Goal: Task Accomplishment & Management: Use online tool/utility

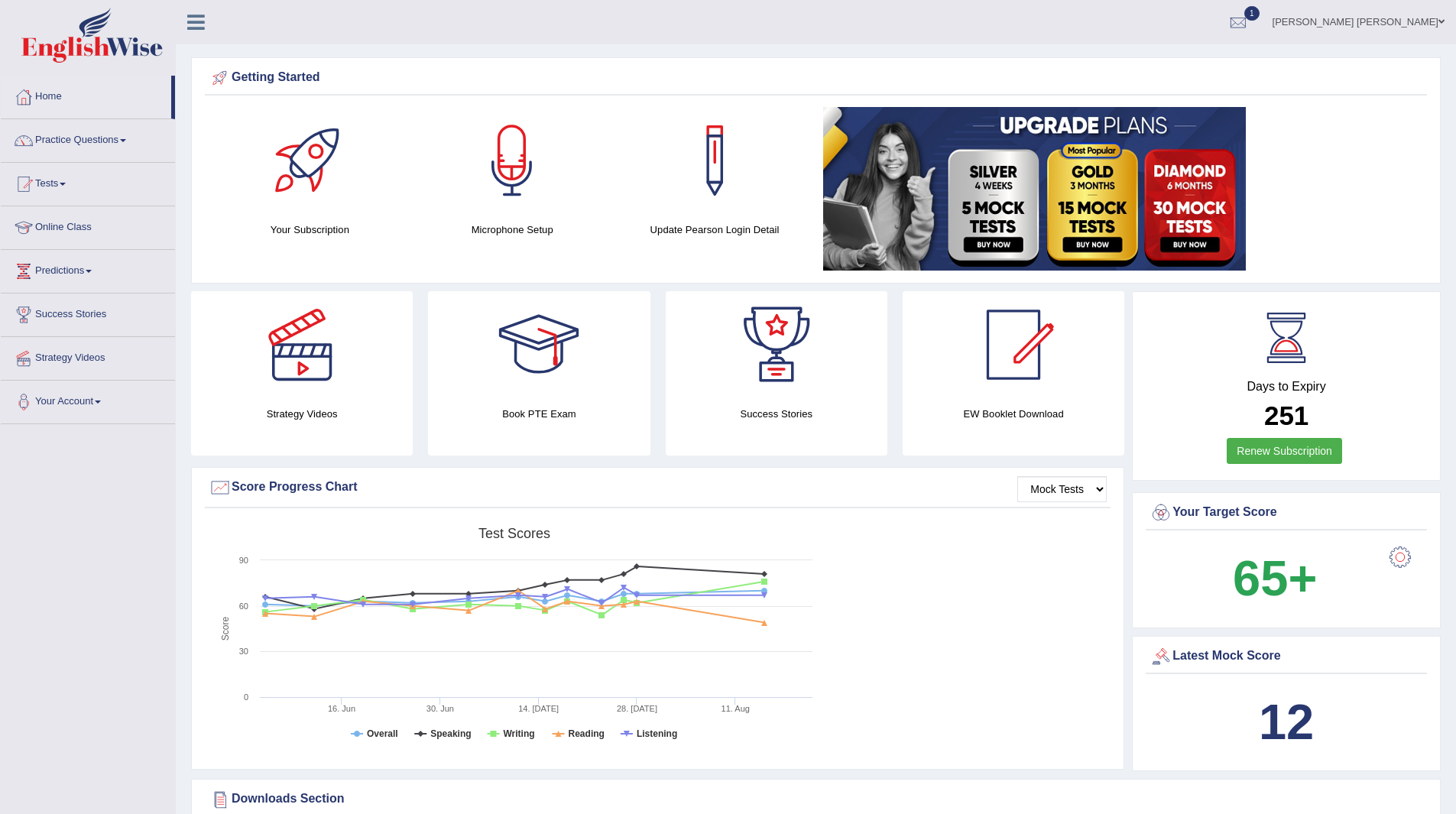
click at [83, 139] on link "Practice Questions" at bounding box center [87, 138] width 174 height 39
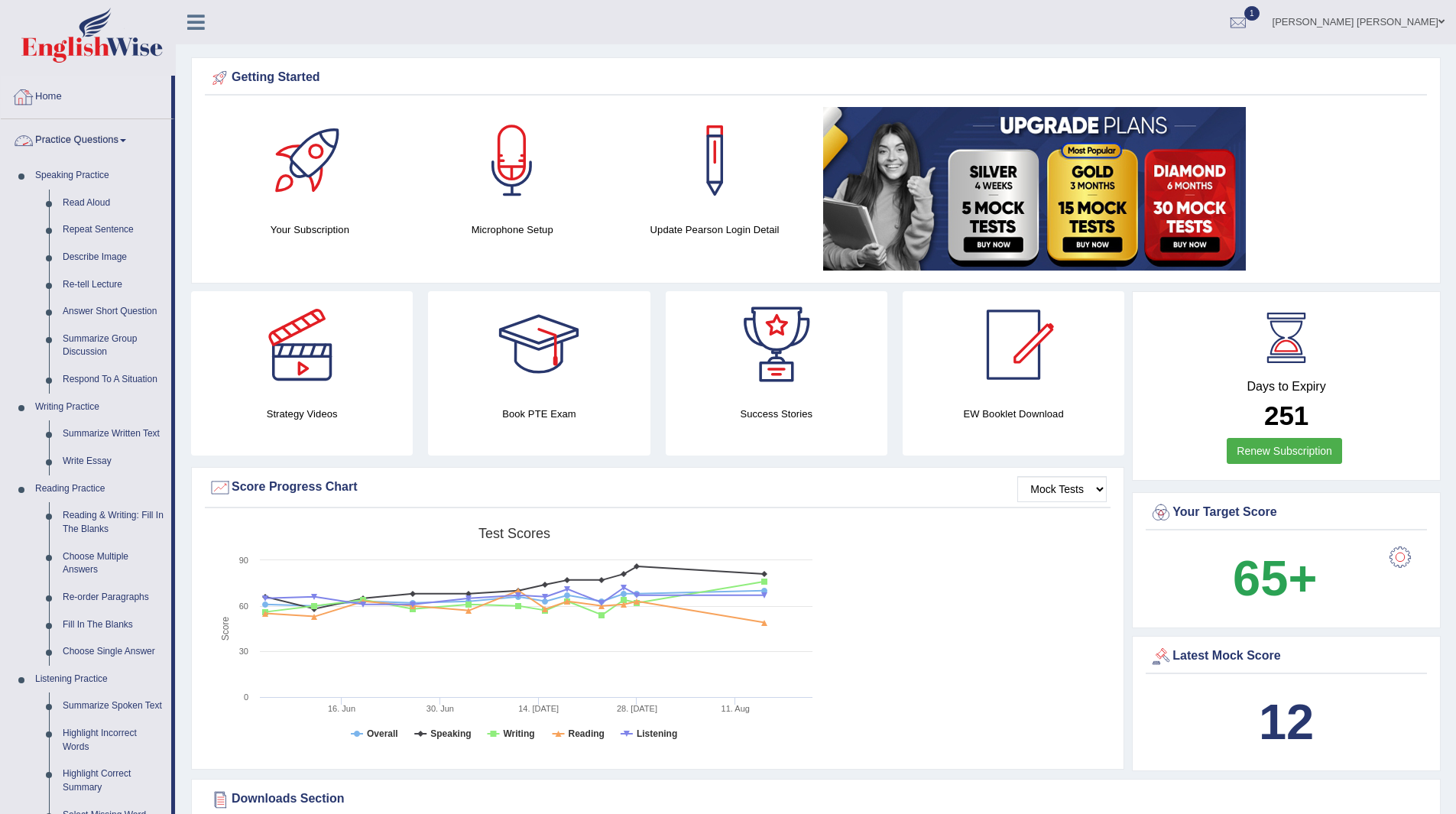
click at [47, 93] on link "Home" at bounding box center [86, 94] width 171 height 39
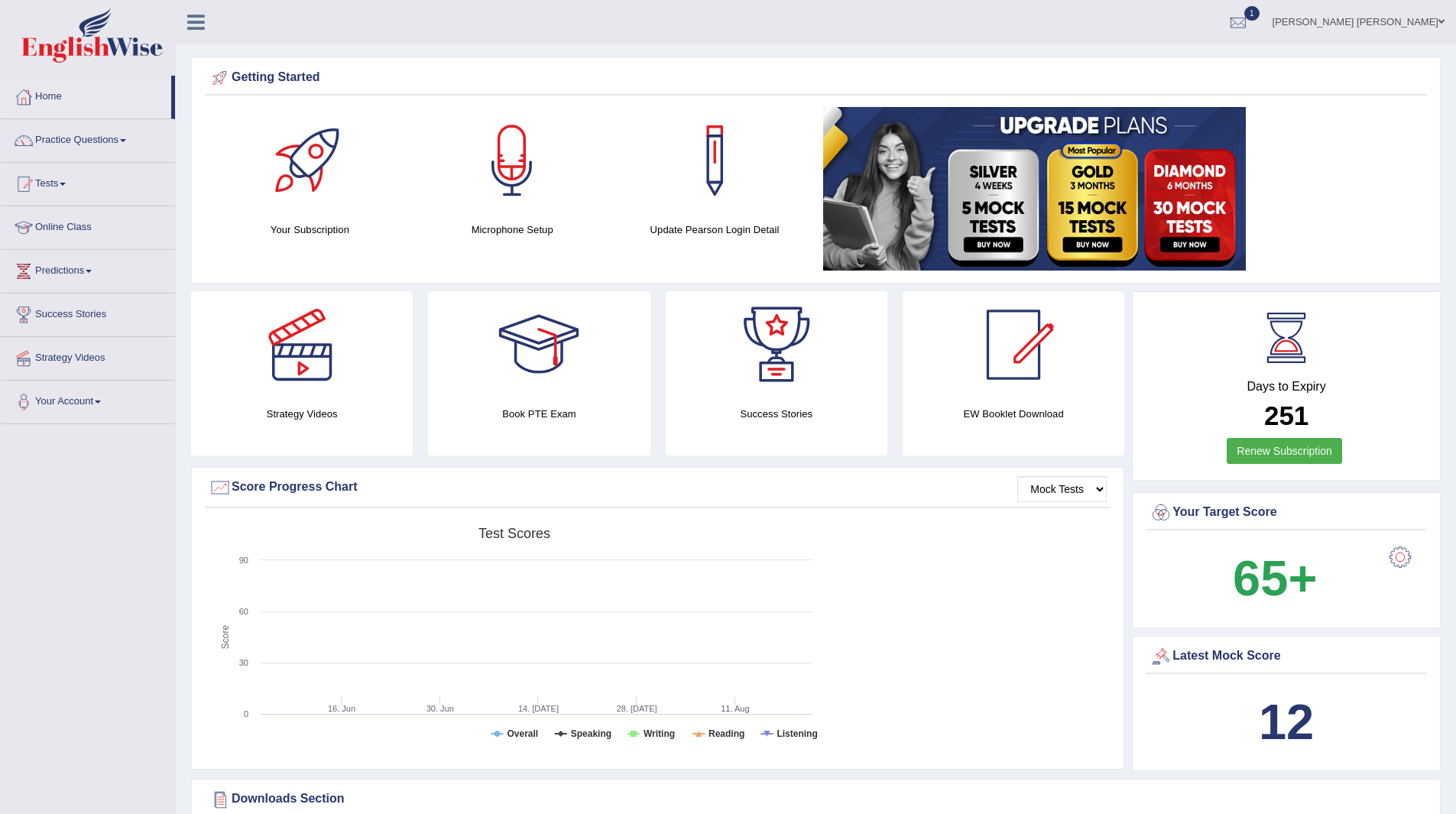
click at [24, 167] on link "Tests" at bounding box center [87, 182] width 174 height 39
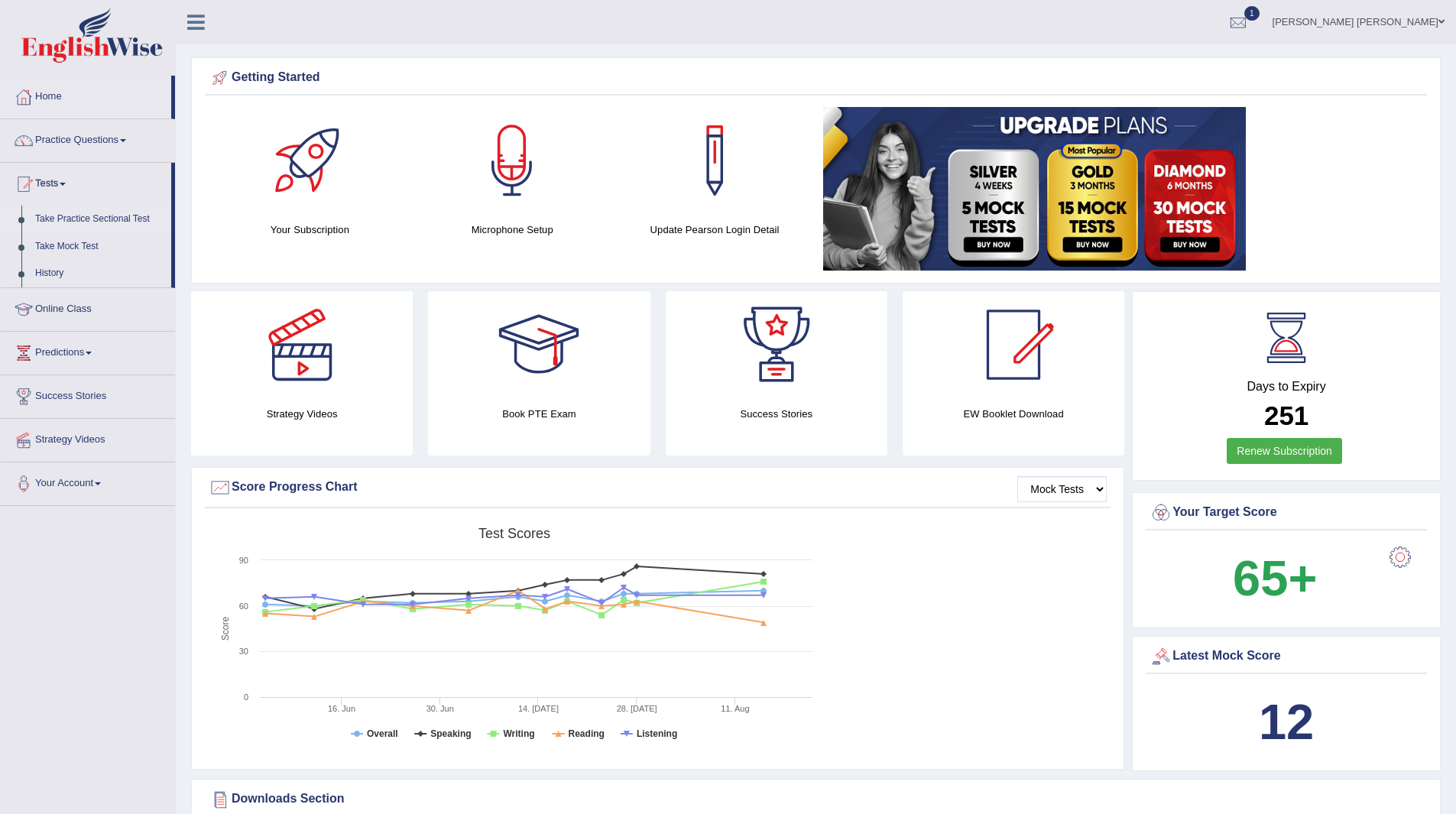
click at [96, 216] on link "Take Practice Sectional Test" at bounding box center [100, 219] width 143 height 28
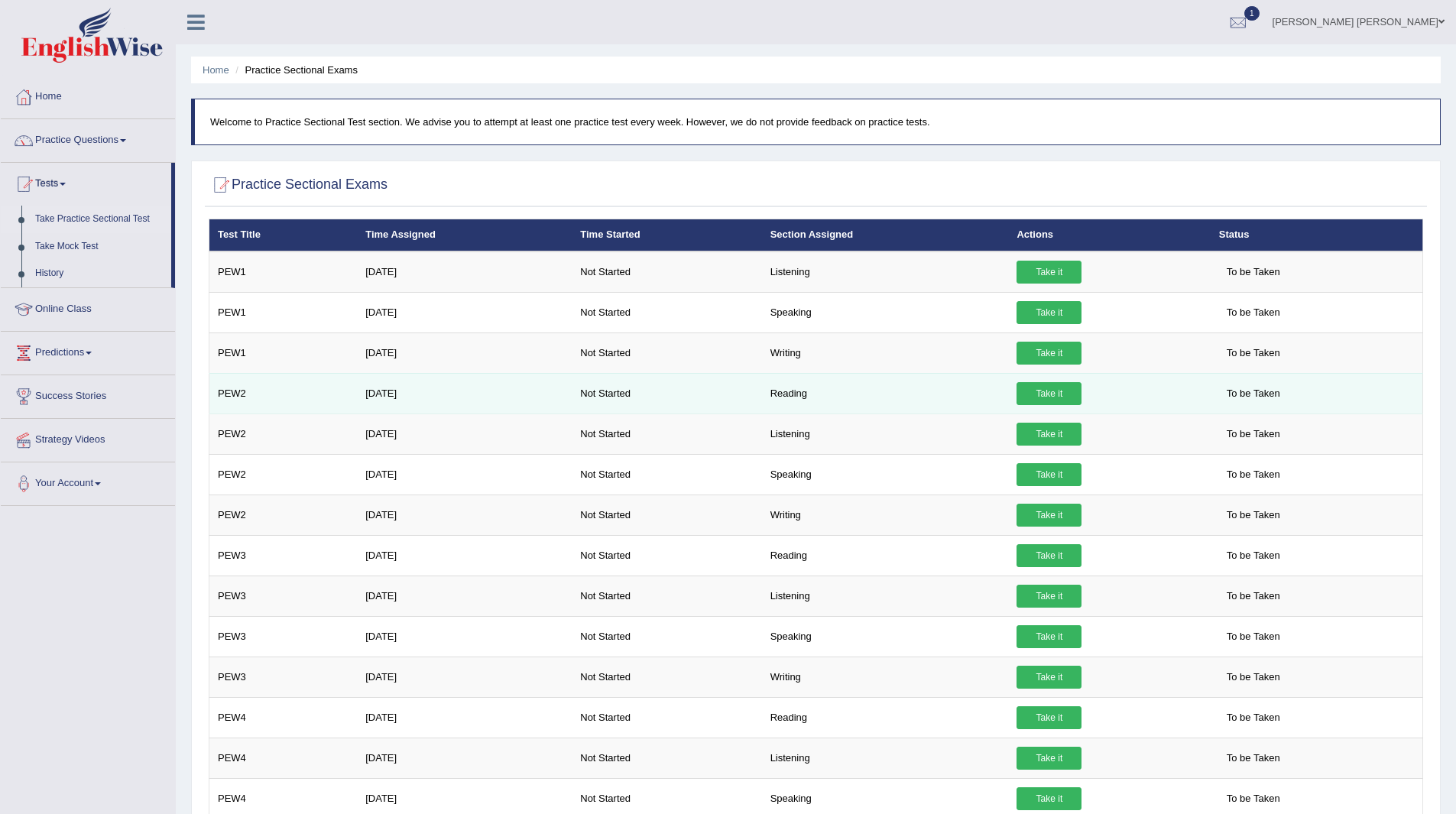
click at [1044, 394] on link "Take it" at bounding box center [1049, 394] width 65 height 23
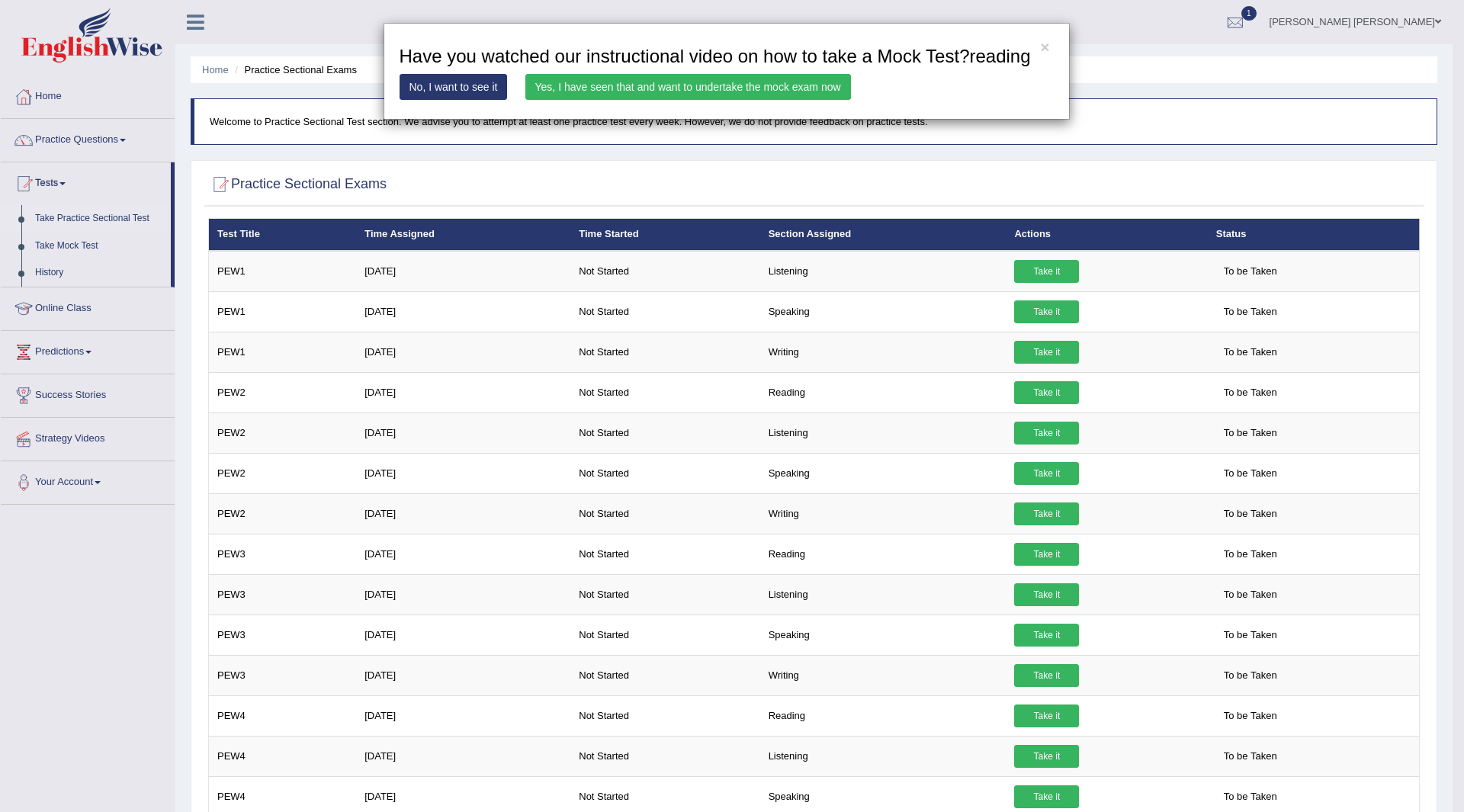
click at [742, 87] on link "Yes, I have seen that and want to undertake the mock exam now" at bounding box center [688, 86] width 326 height 26
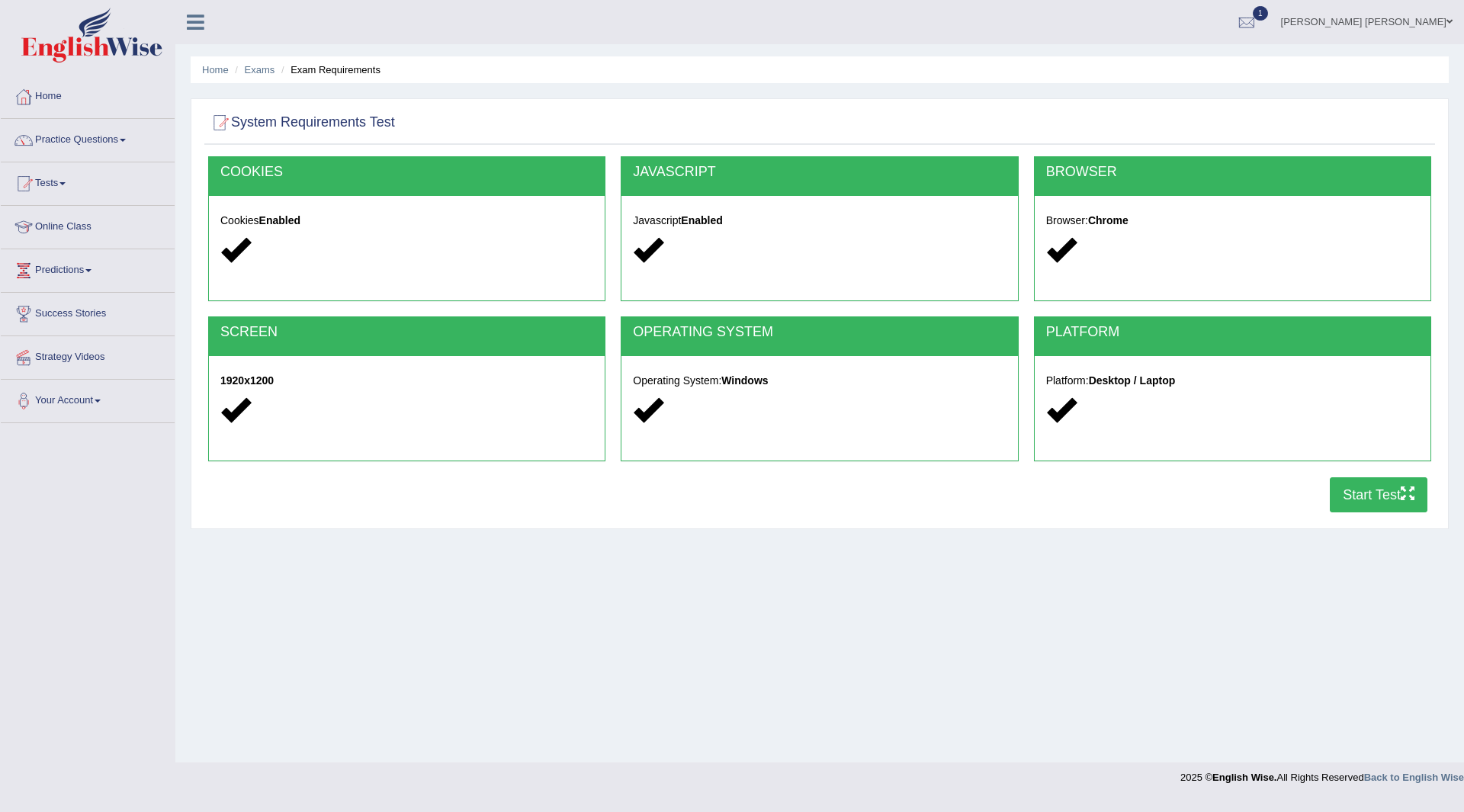
click at [1367, 495] on button "Start Test" at bounding box center [1379, 495] width 97 height 35
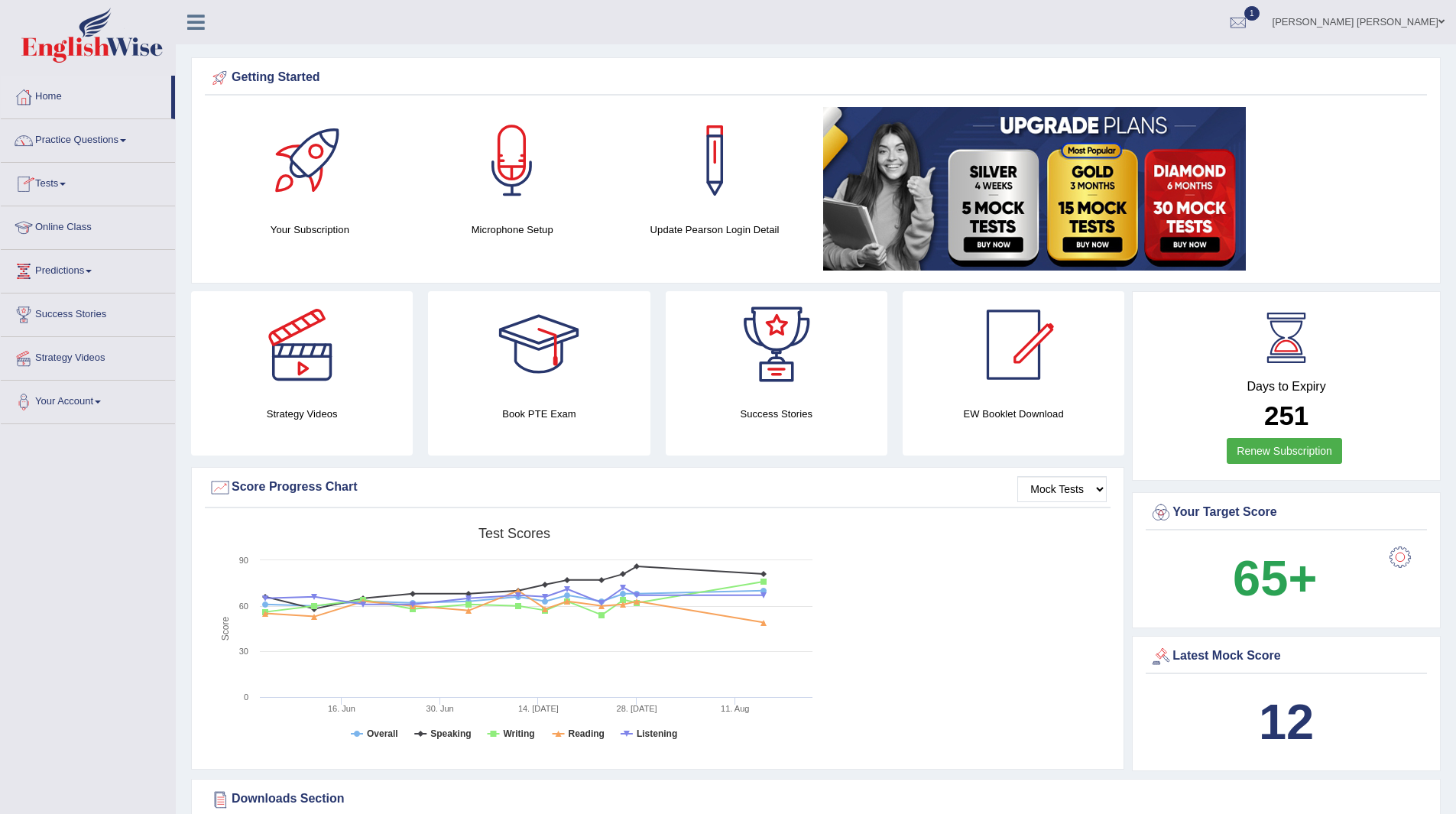
click at [70, 135] on link "Practice Questions" at bounding box center [87, 138] width 174 height 39
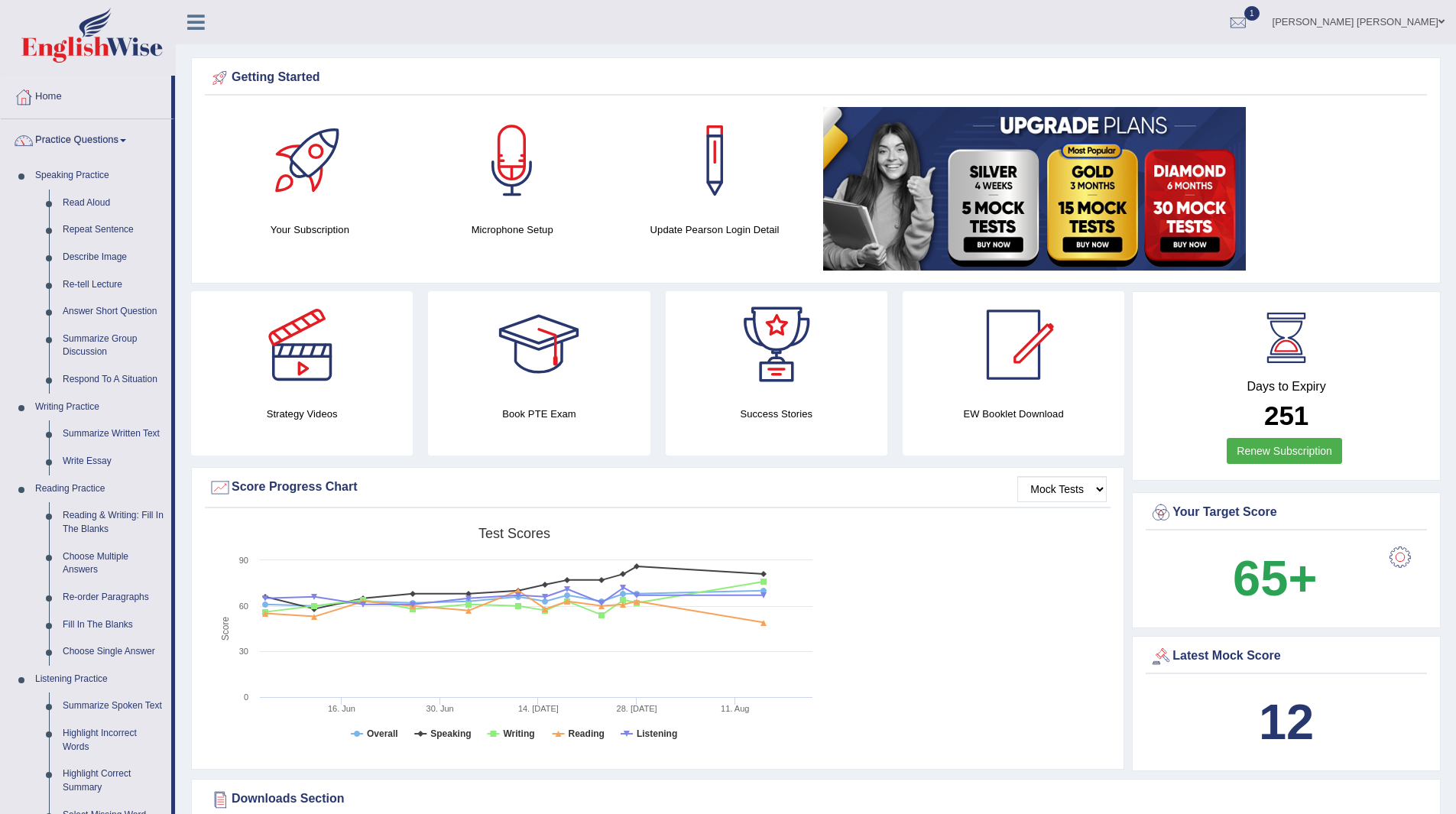
click at [363, 0] on html "Toggle navigation Home Practice Questions Speaking Practice Read Aloud Repeat S…" at bounding box center [728, 407] width 1456 height 814
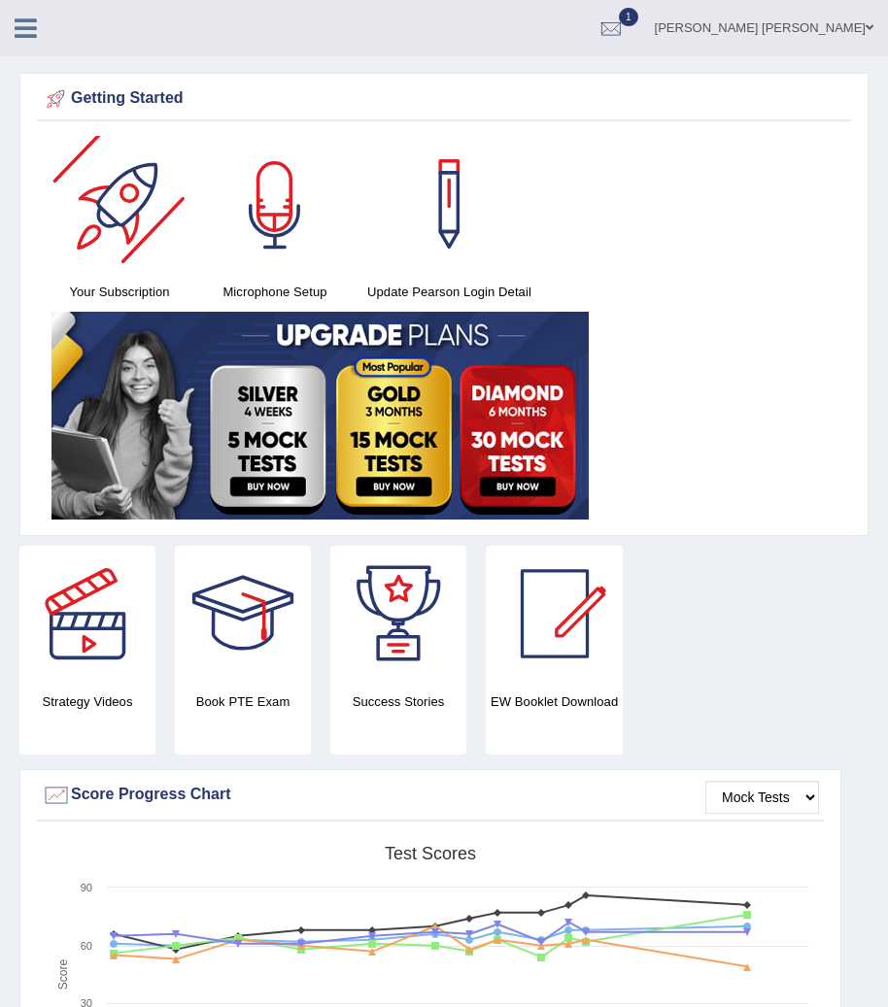
click at [207, 136] on link at bounding box center [275, 204] width 136 height 136
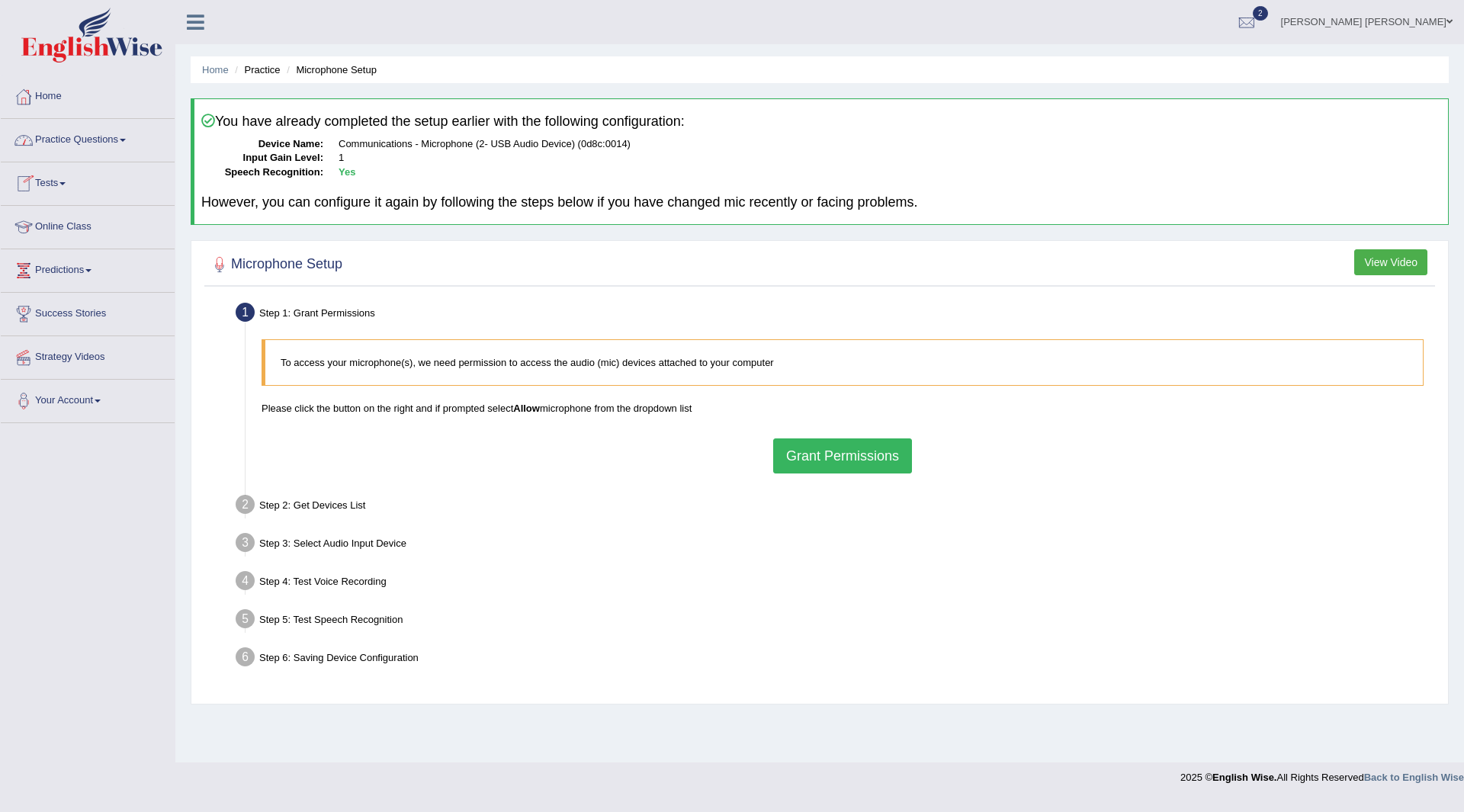
click at [46, 95] on link "Home" at bounding box center [87, 94] width 174 height 38
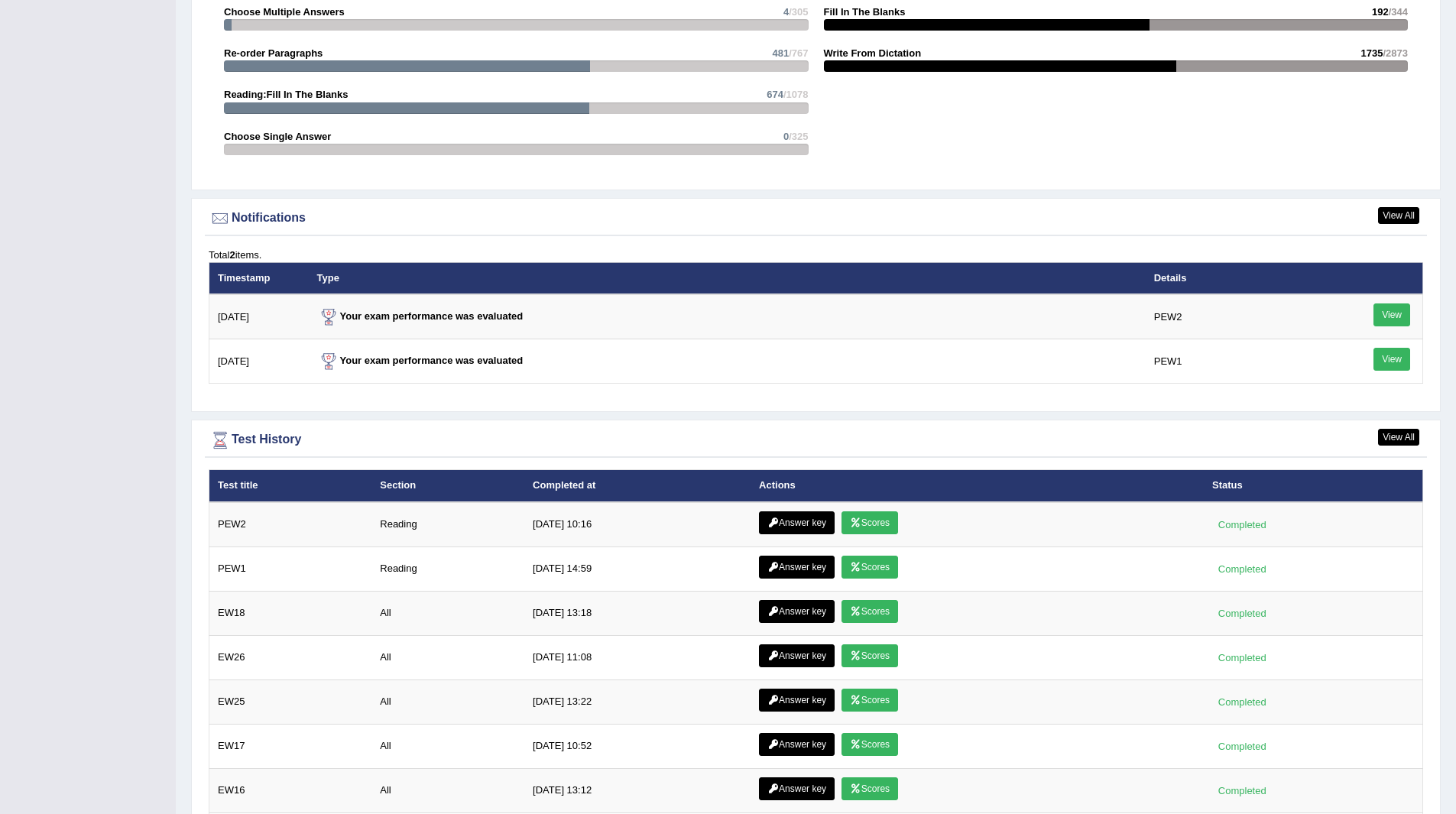
scroll to position [1791, 0]
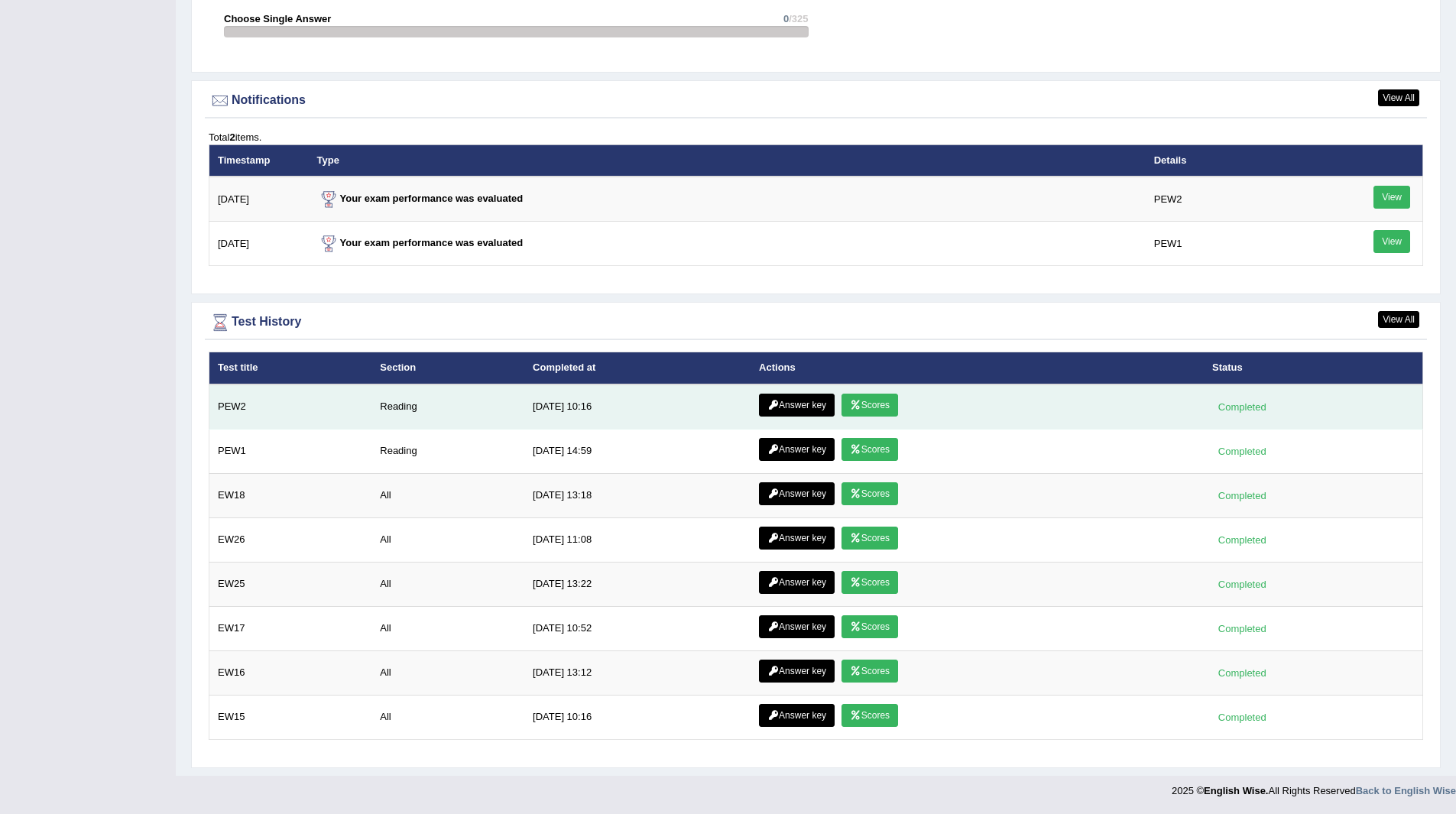
click at [861, 400] on link "Scores" at bounding box center [870, 405] width 57 height 23
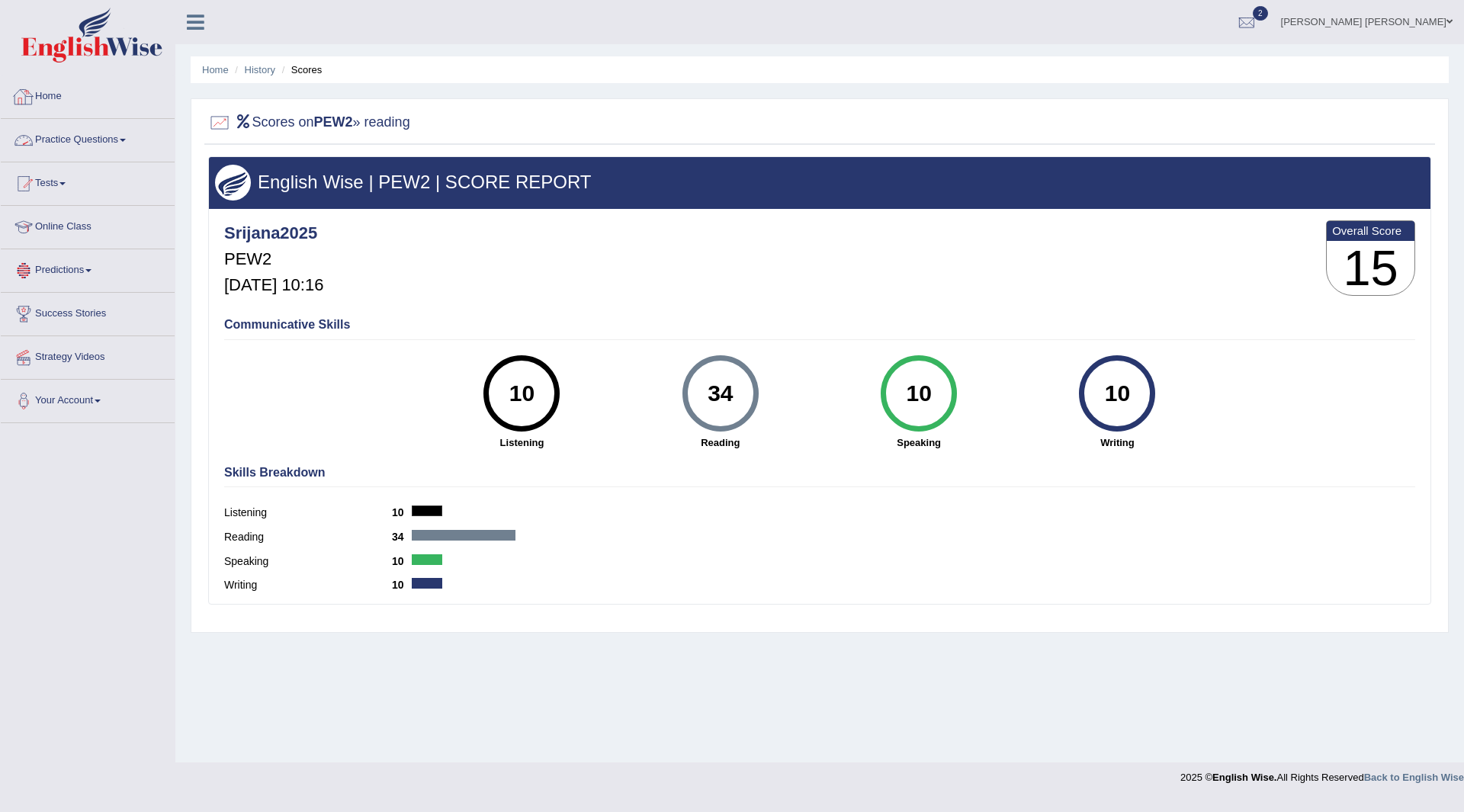
click at [53, 94] on link "Home" at bounding box center [87, 94] width 174 height 38
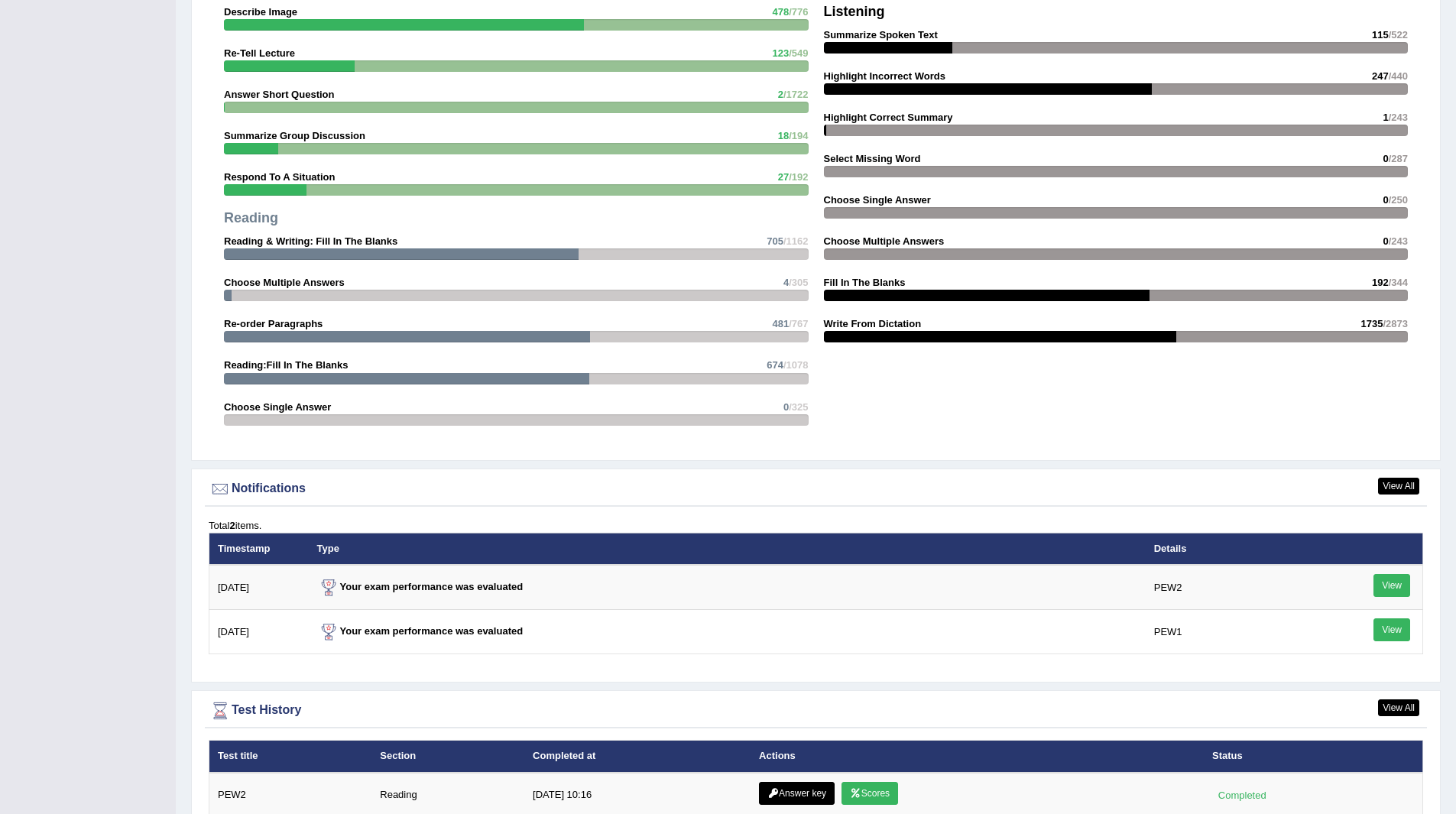
scroll to position [1682, 0]
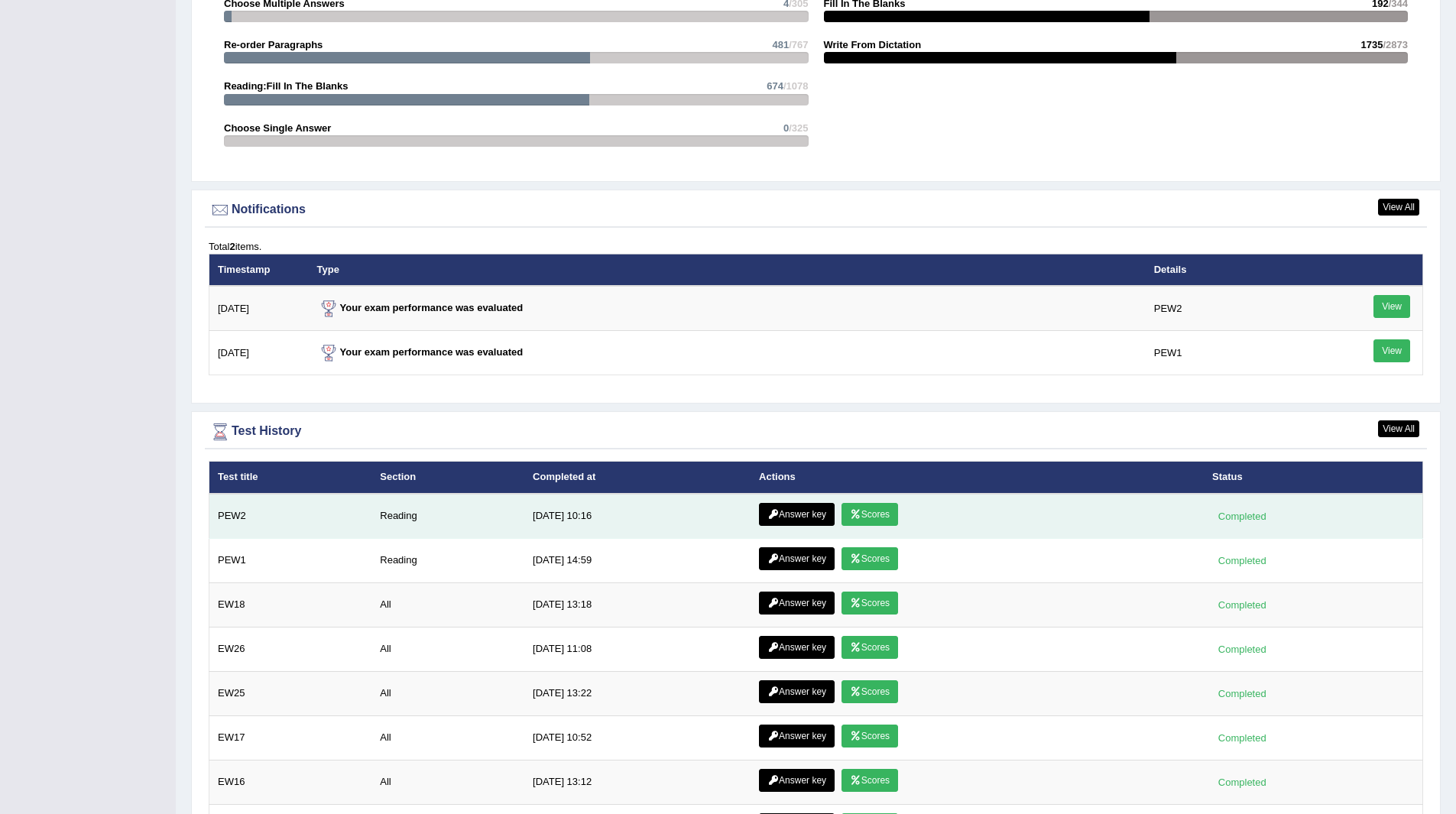
click at [788, 509] on link "Answer key" at bounding box center [796, 514] width 76 height 23
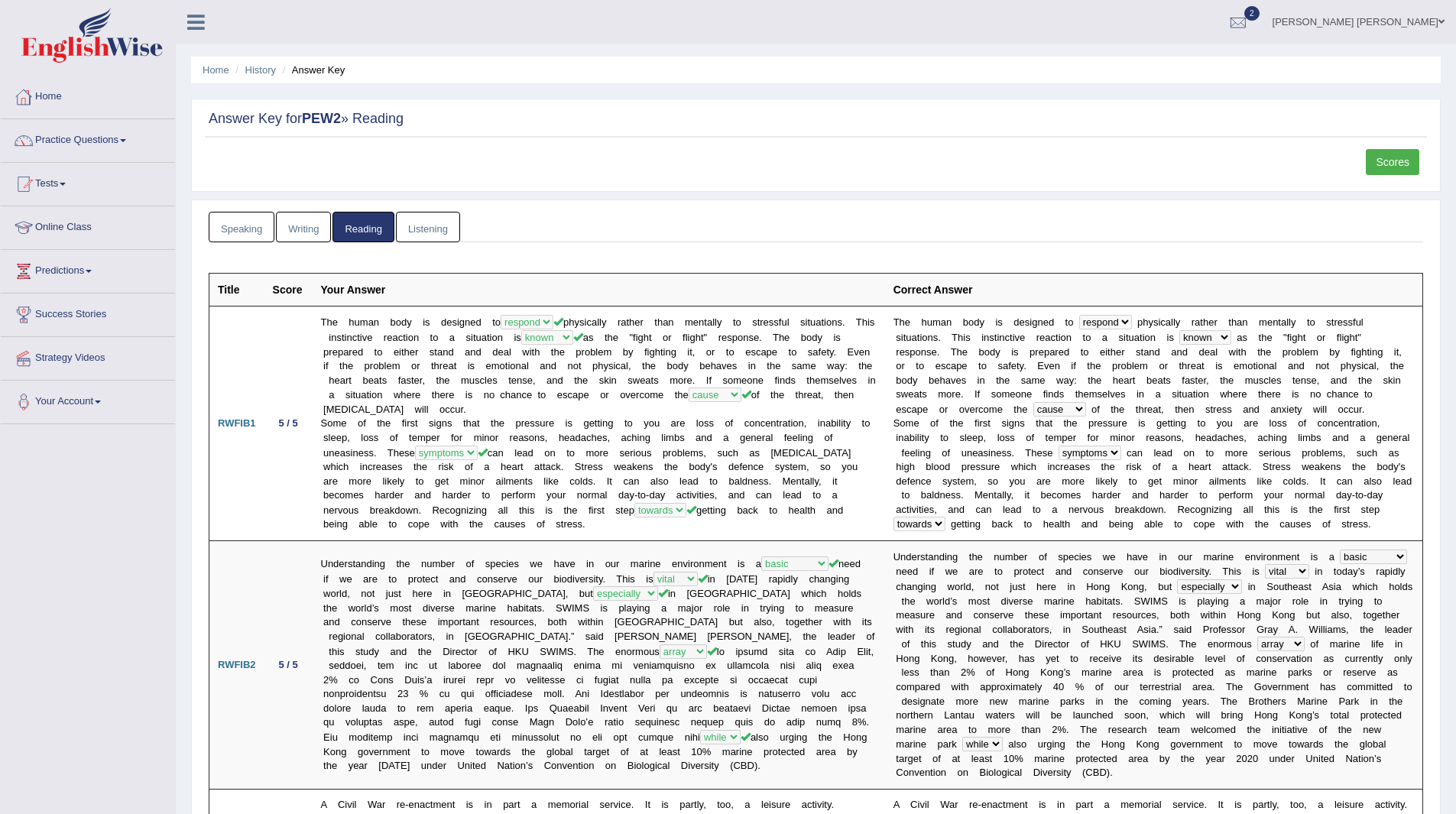
click at [53, 93] on link "Home" at bounding box center [87, 94] width 174 height 39
